Goal: Information Seeking & Learning: Learn about a topic

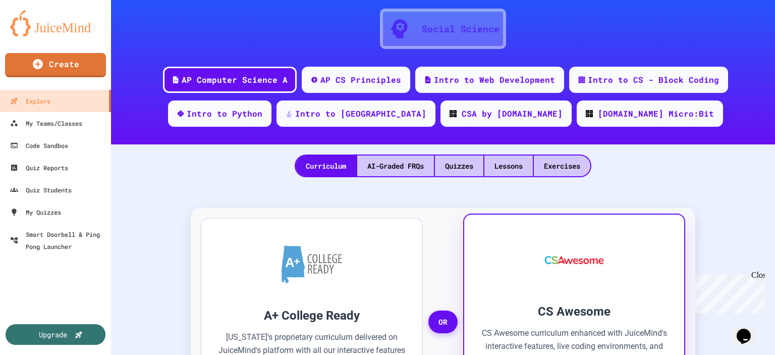
scroll to position [103, 0]
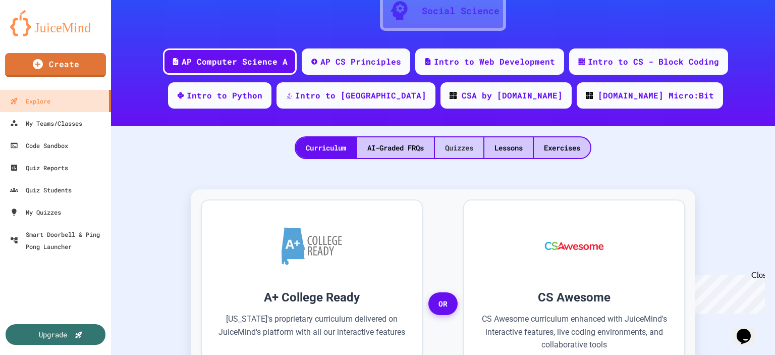
click at [451, 147] on div "Quizzes" at bounding box center [459, 147] width 48 height 21
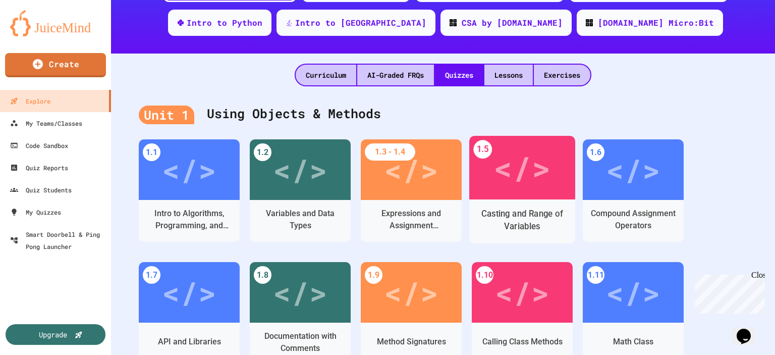
scroll to position [178, 0]
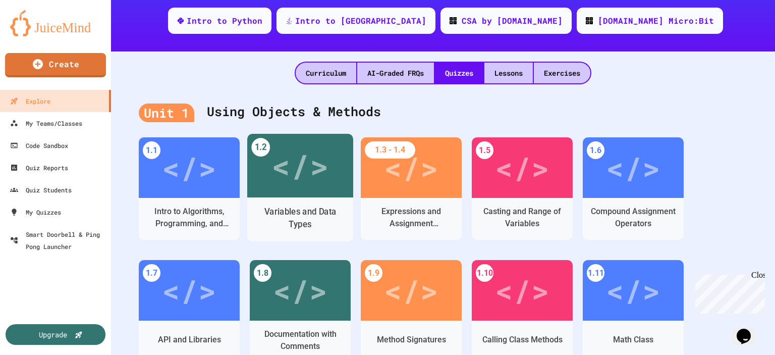
click at [290, 169] on div "</>" at bounding box center [300, 166] width 57 height 48
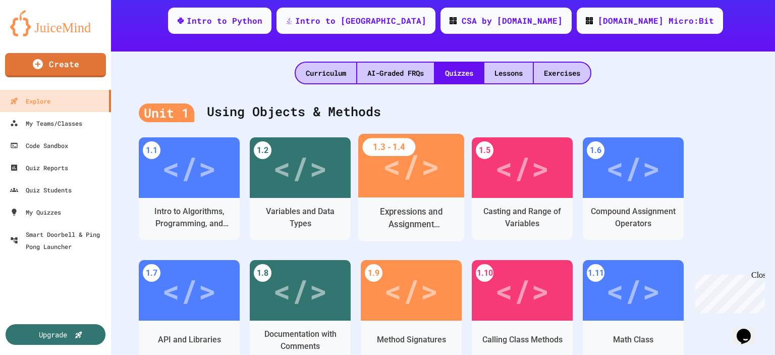
click at [419, 169] on div "</>" at bounding box center [411, 166] width 57 height 48
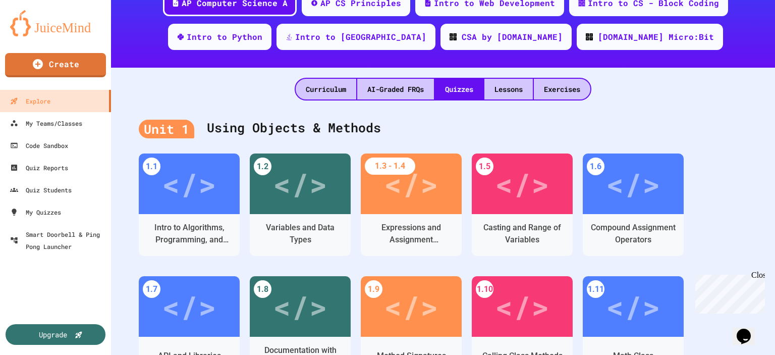
scroll to position [166, 0]
